Goal: Book appointment/travel/reservation

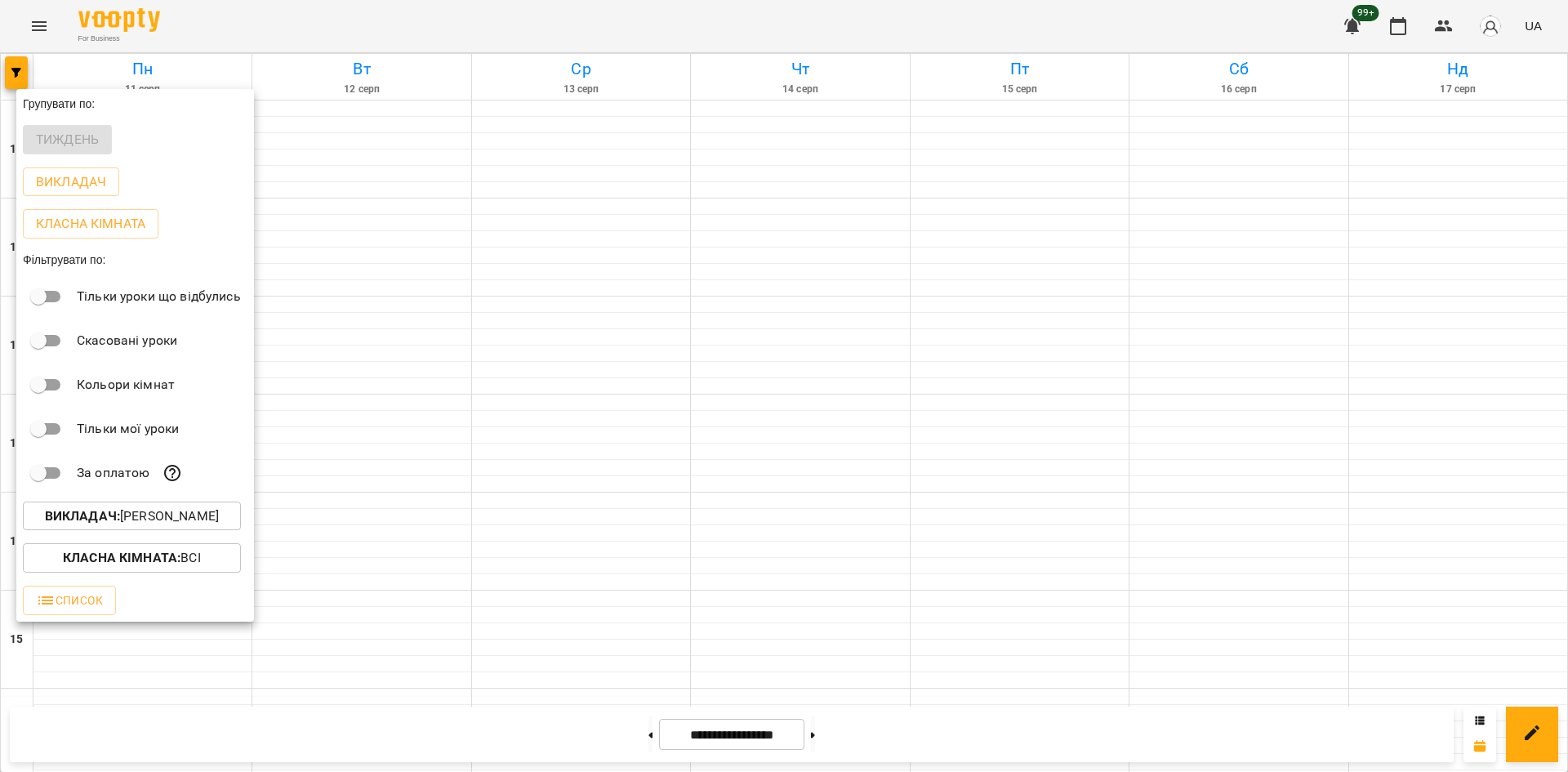
click at [189, 522] on p "Викладач : [PERSON_NAME]" at bounding box center [132, 516] width 174 height 20
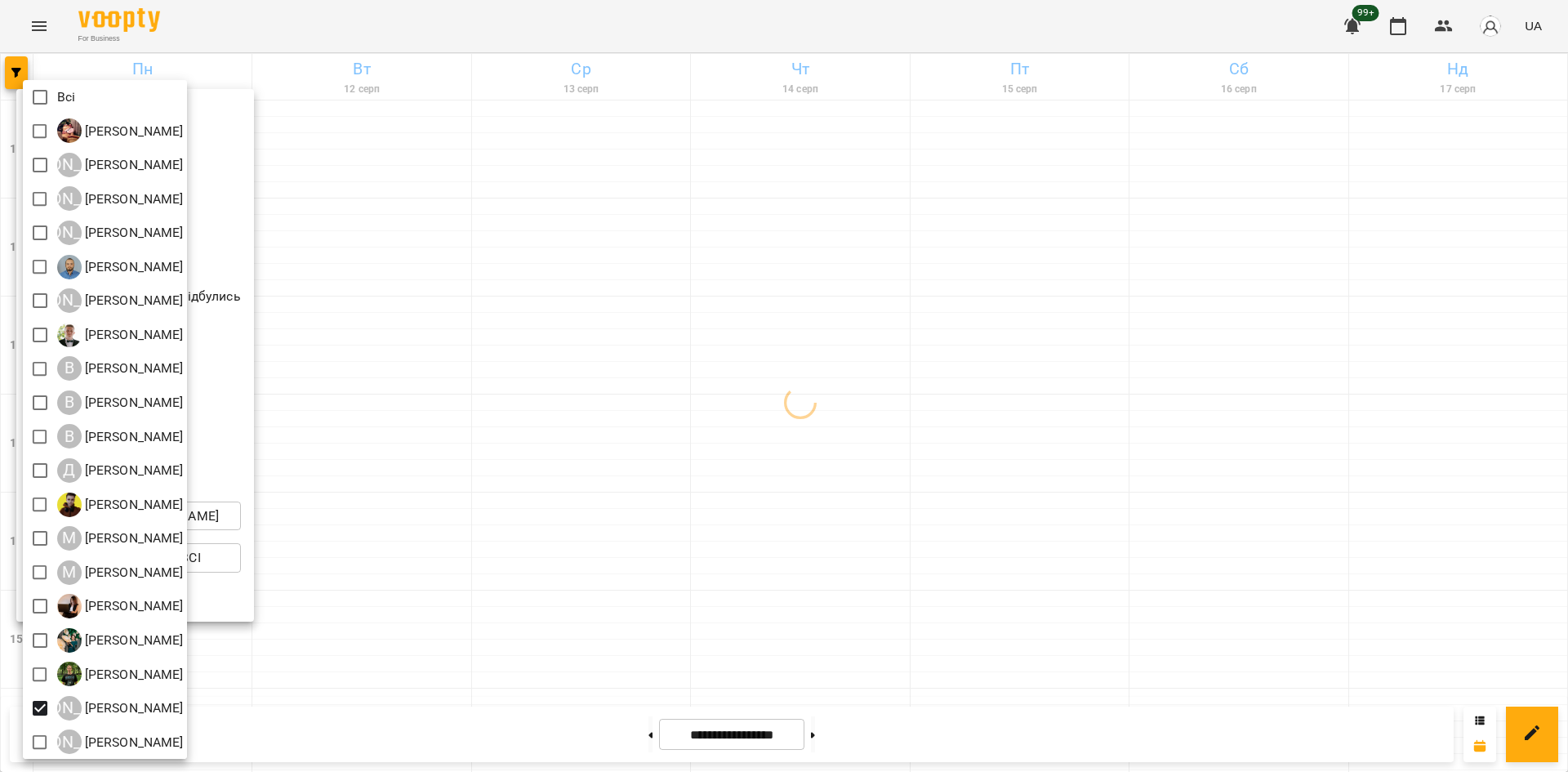
click at [569, 645] on div at bounding box center [784, 386] width 1568 height 772
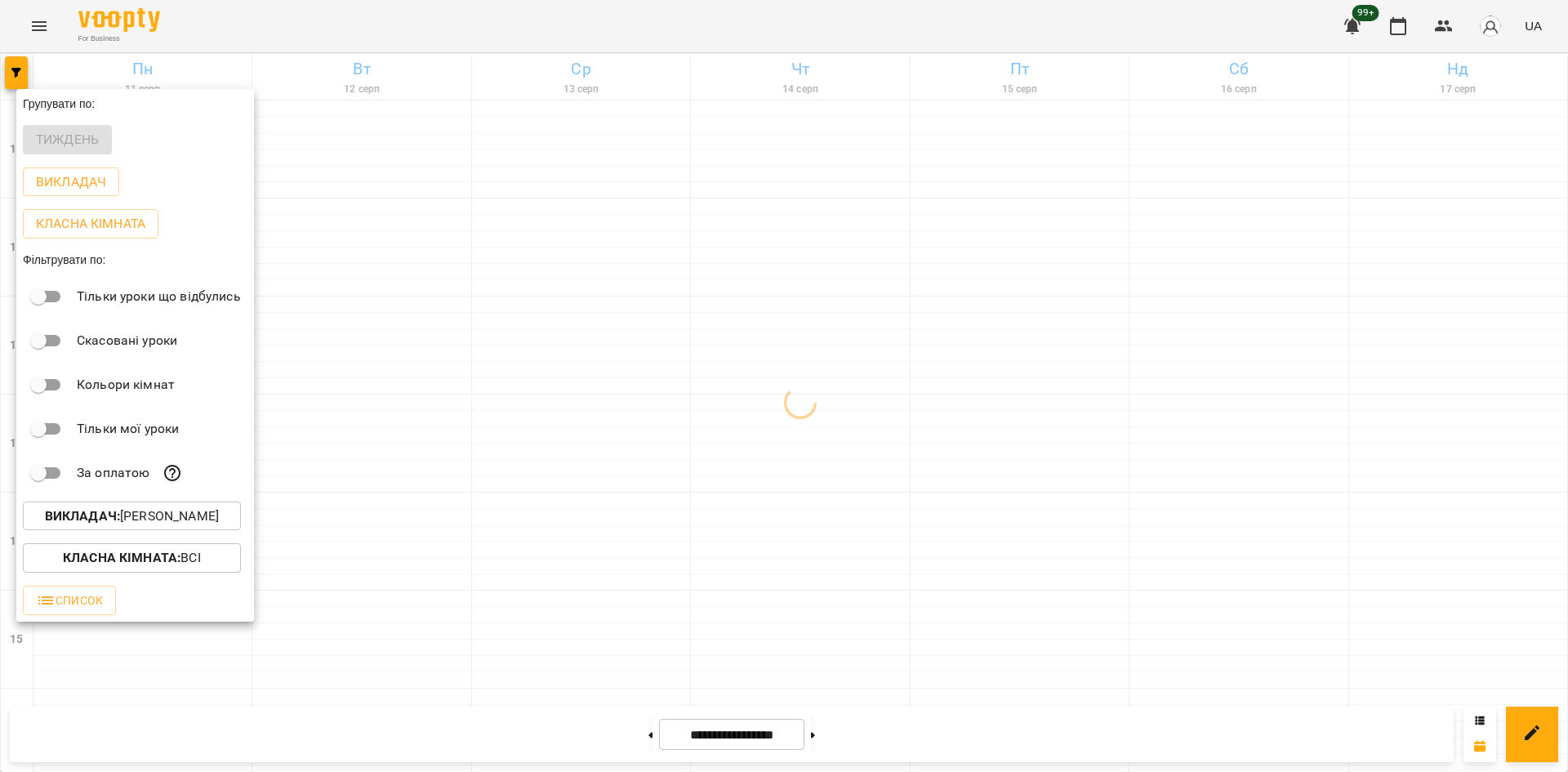
click at [509, 522] on div "Всі [PERSON_NAME] А [PERSON_NAME] А [PERSON_NAME] А [PERSON_NAME] [PERSON_NAME]…" at bounding box center [784, 386] width 1568 height 772
click at [488, 485] on div at bounding box center [784, 386] width 1568 height 772
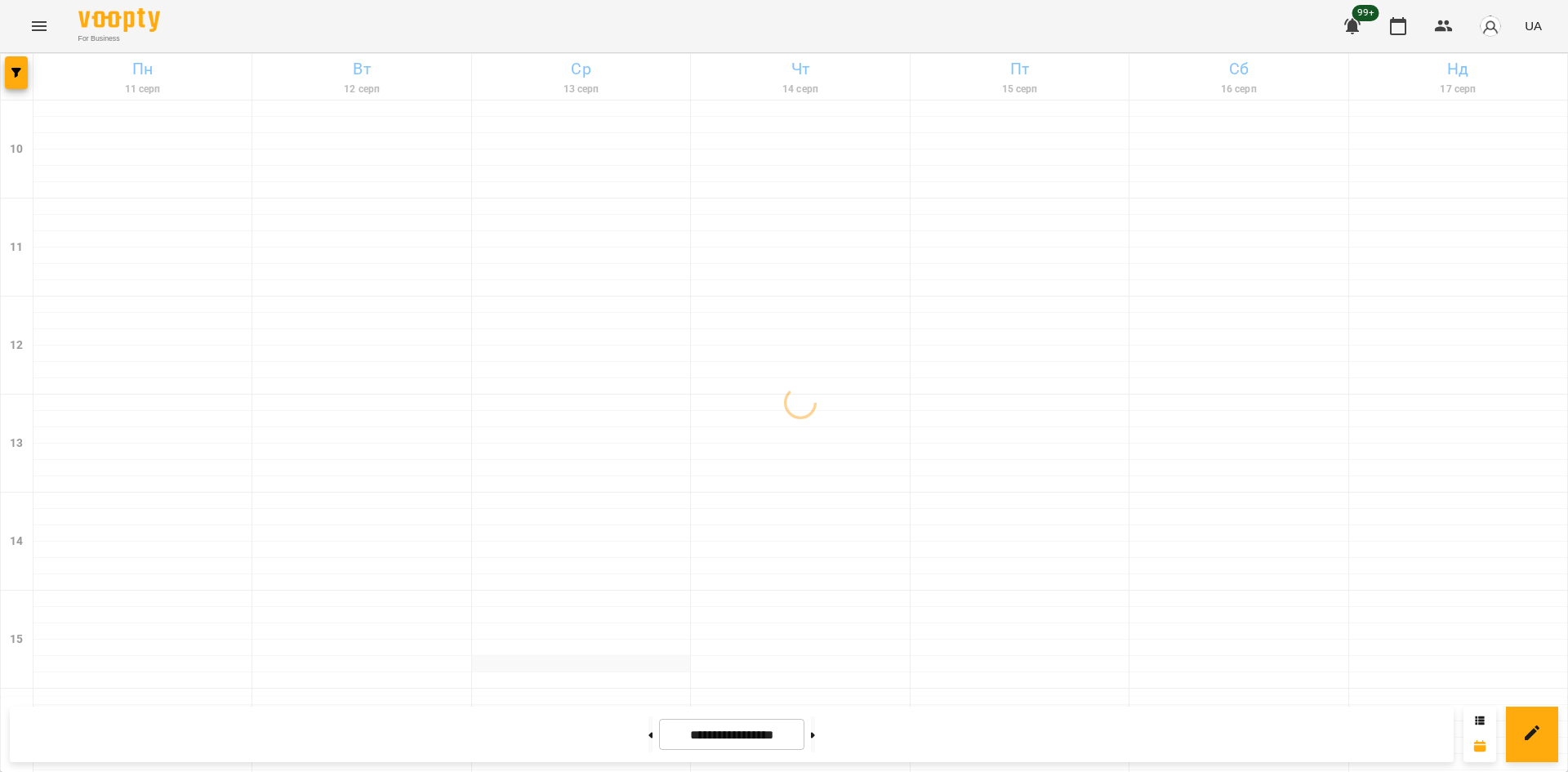
scroll to position [572, 0]
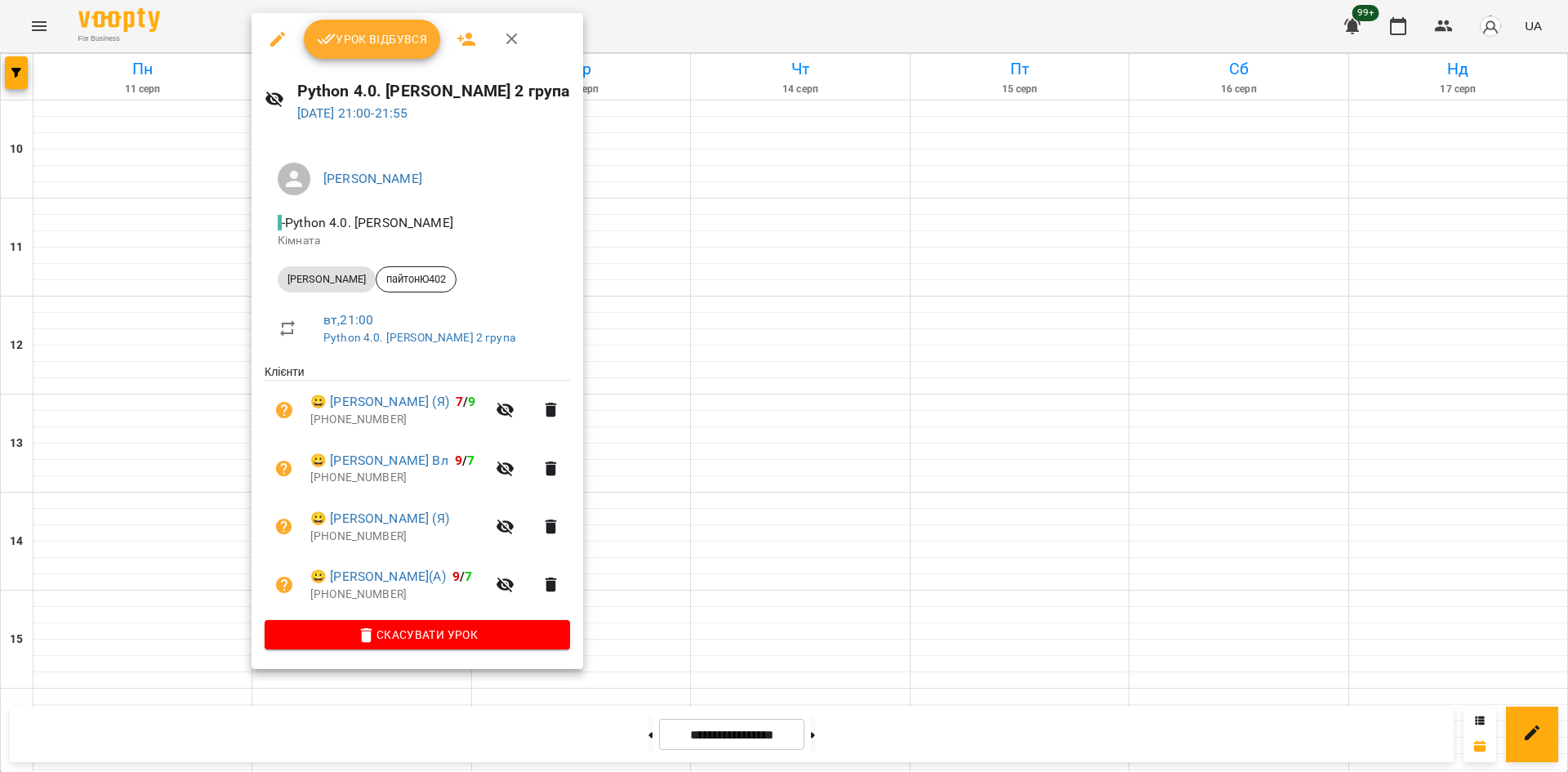
click at [809, 647] on div at bounding box center [784, 386] width 1568 height 772
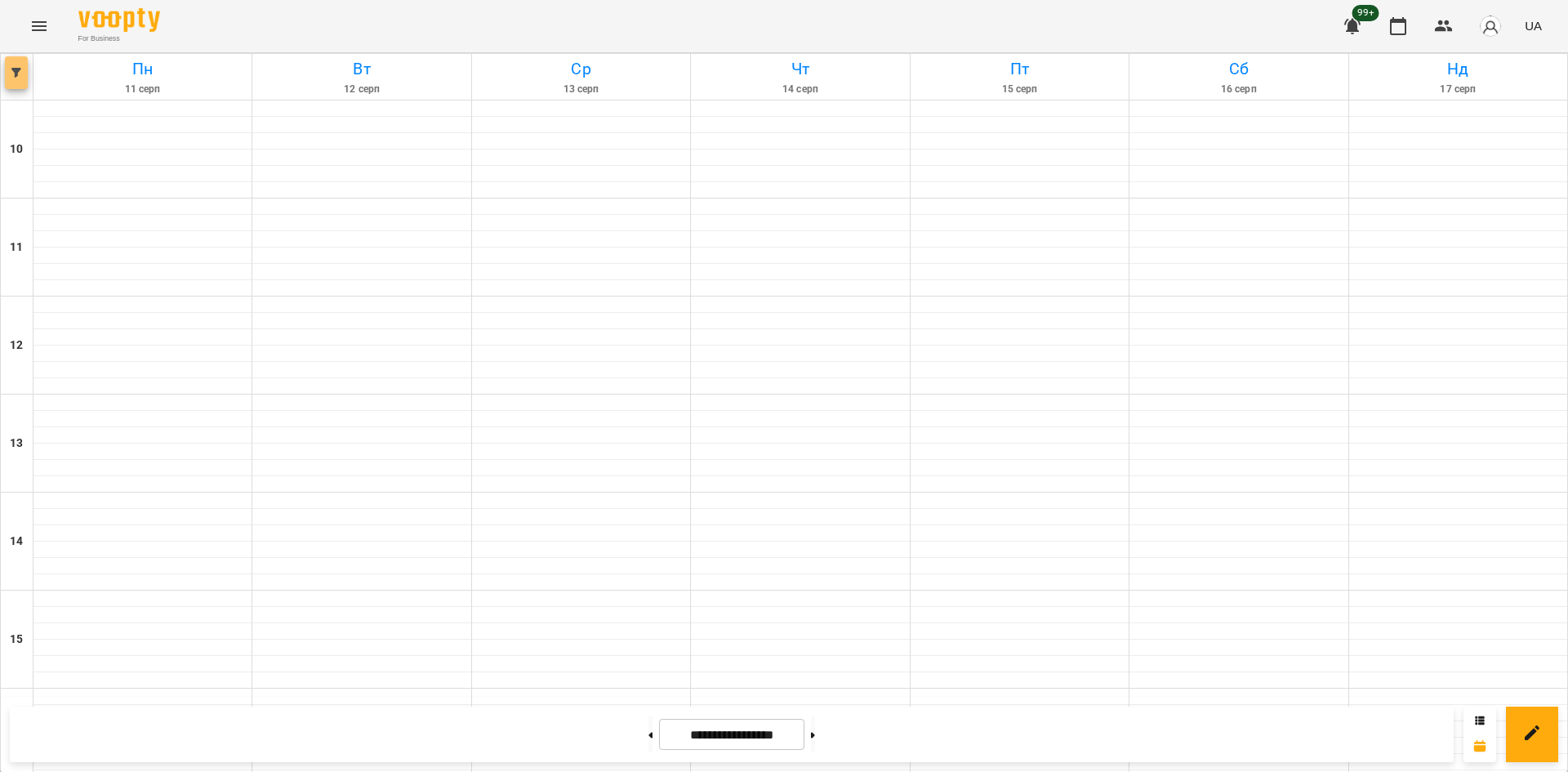
click at [14, 80] on button "button" at bounding box center [16, 73] width 23 height 32
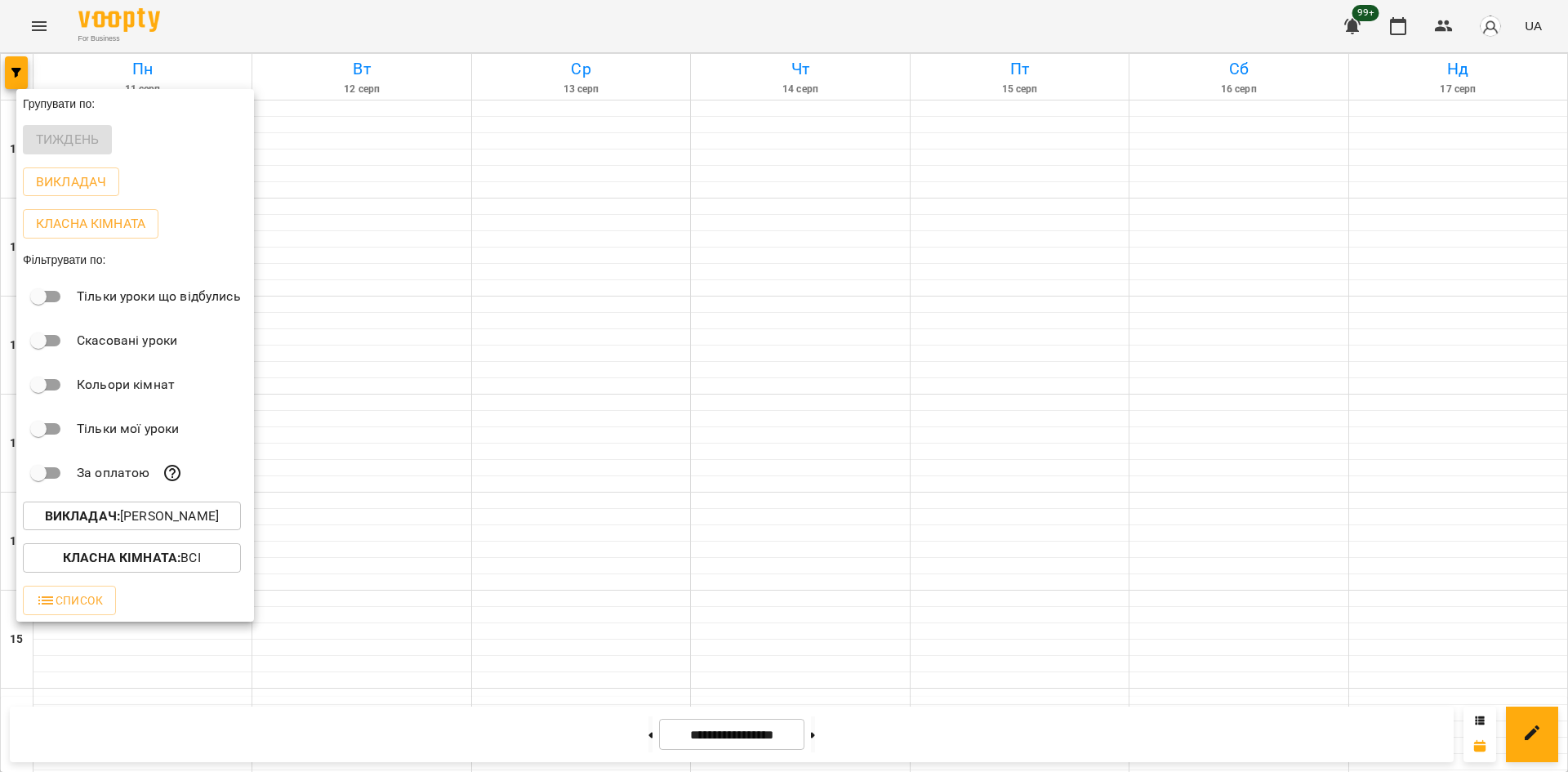
click at [160, 517] on p "Викладач : [PERSON_NAME]" at bounding box center [132, 516] width 174 height 20
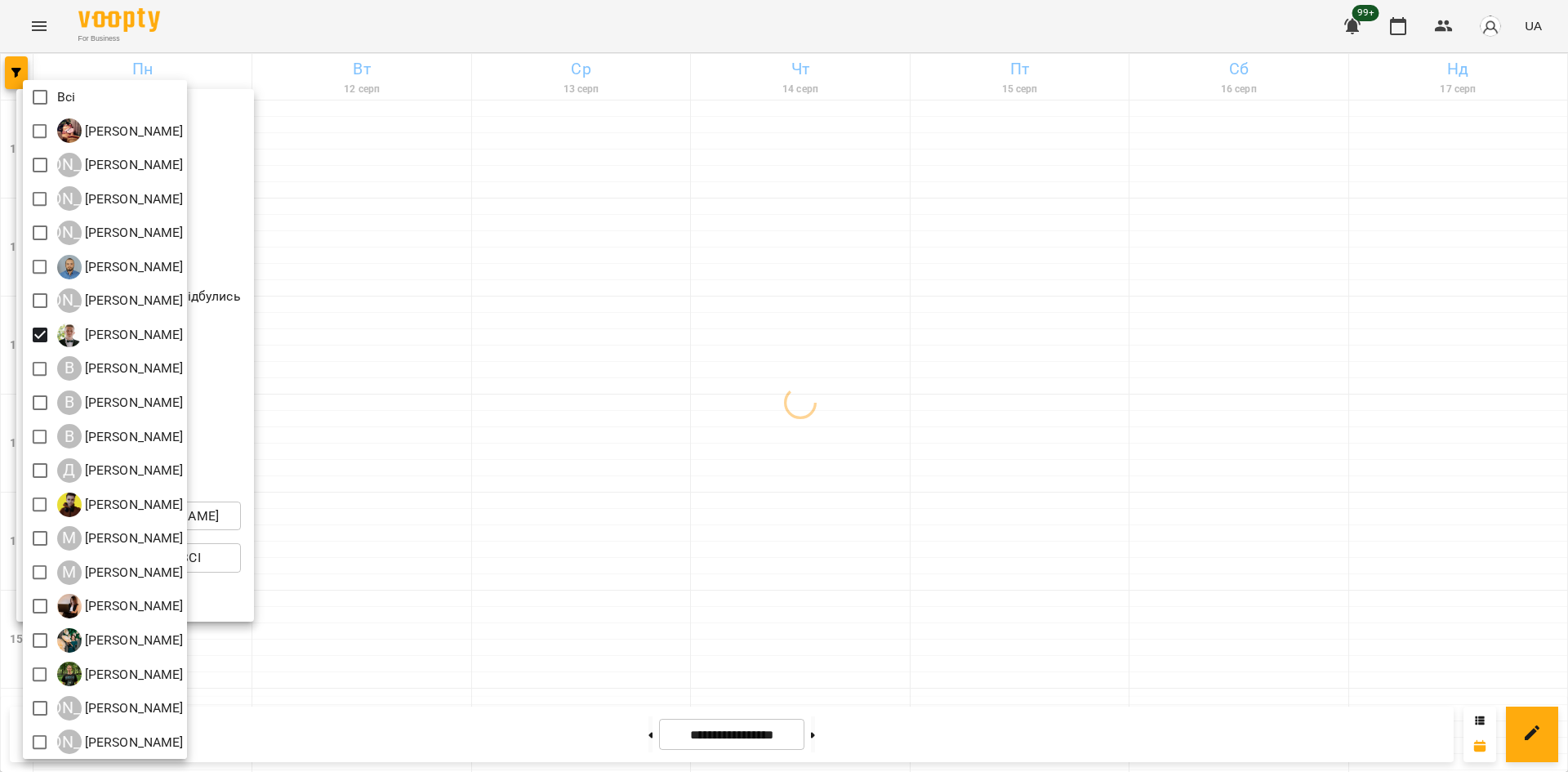
drag, startPoint x: 481, startPoint y: 673, endPoint x: 439, endPoint y: 638, distance: 54.7
click at [479, 669] on div at bounding box center [784, 386] width 1568 height 772
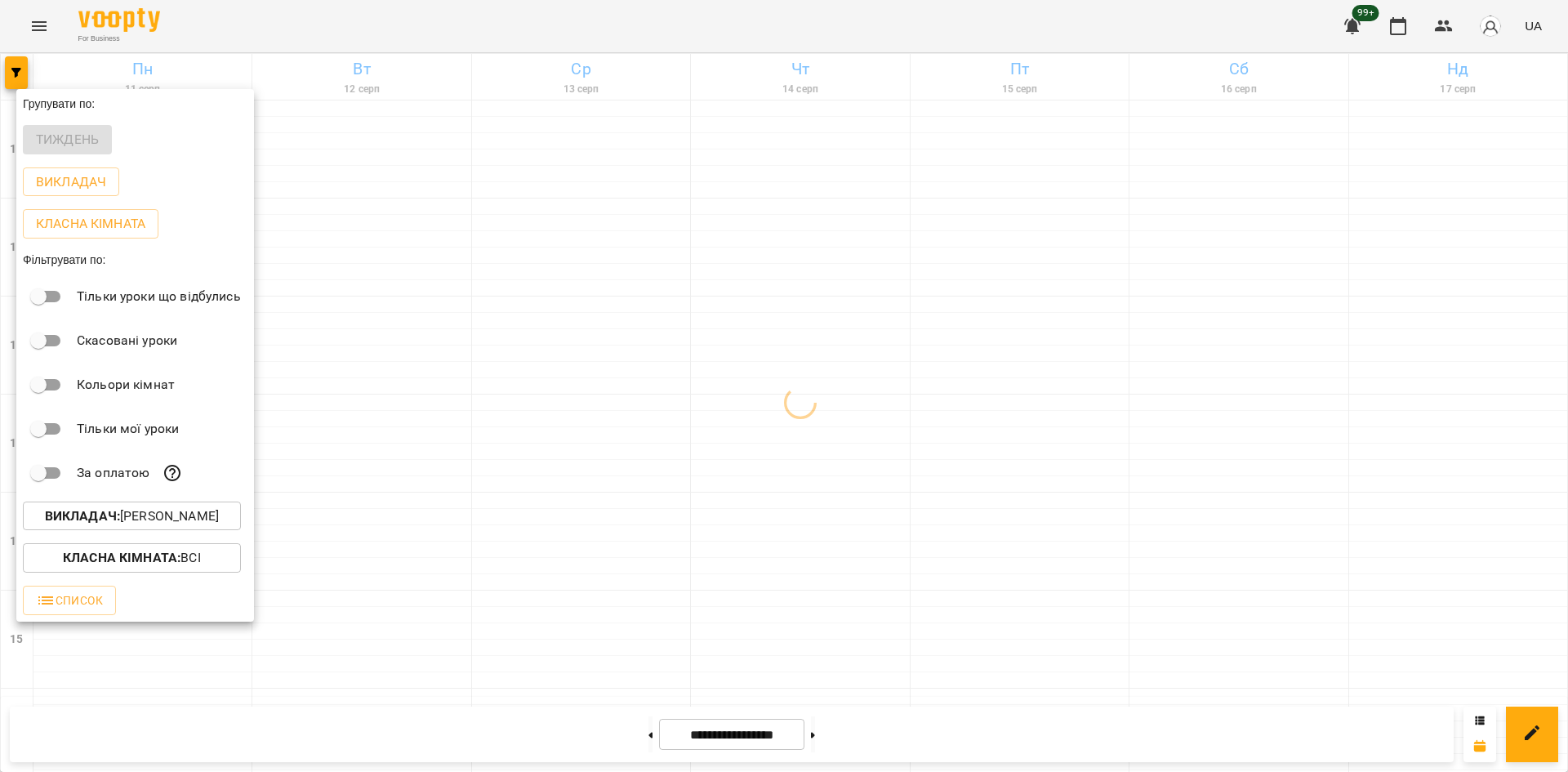
click at [391, 632] on div at bounding box center [784, 386] width 1568 height 772
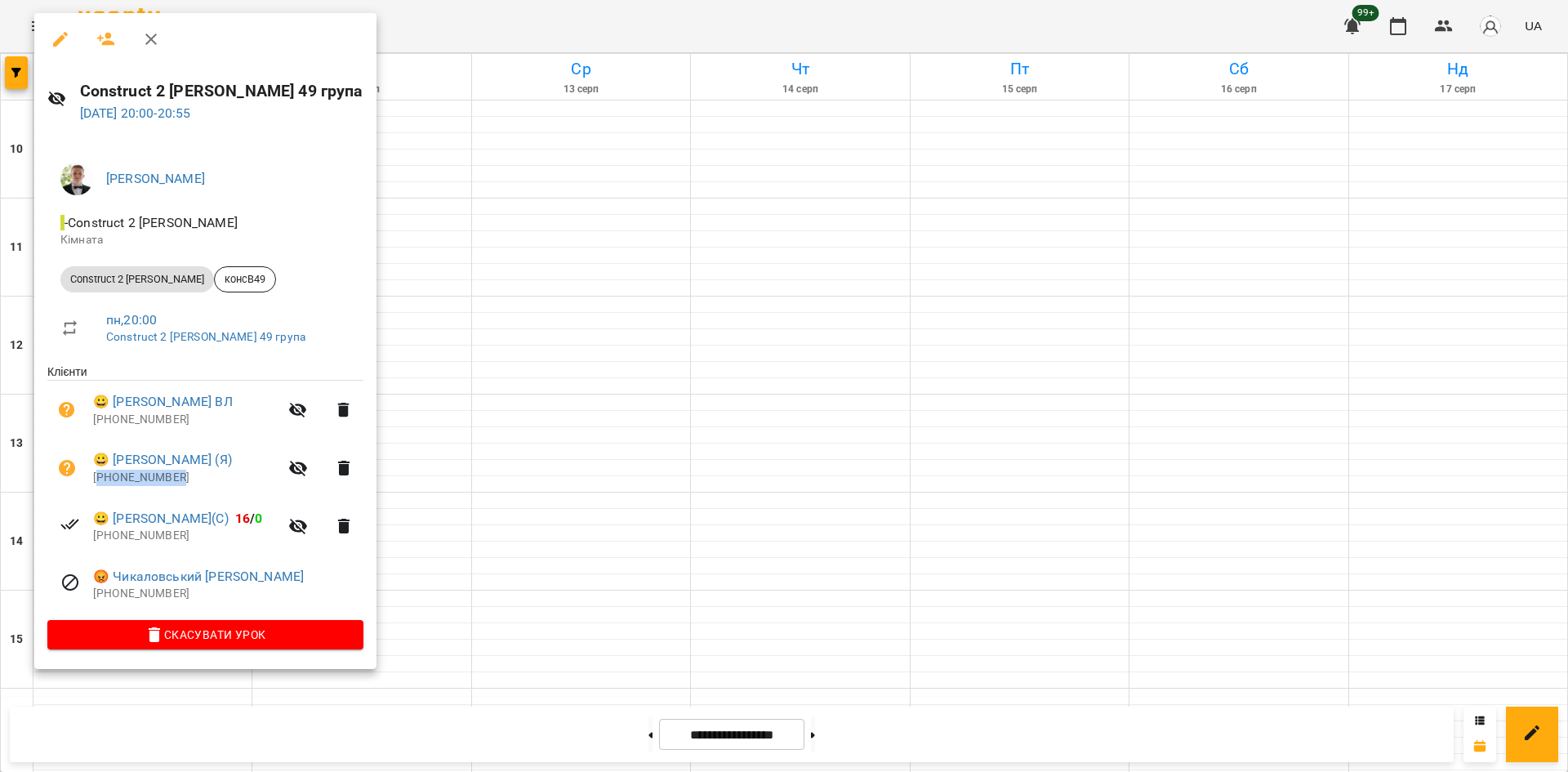
drag, startPoint x: 193, startPoint y: 478, endPoint x: 101, endPoint y: 489, distance: 92.7
click at [101, 489] on li "😀 [PERSON_NAME] (Я) [PHONE_NUMBER]" at bounding box center [205, 468] width 316 height 58
copy p "380683491531"
click at [486, 624] on div at bounding box center [784, 386] width 1568 height 772
